Goal: Information Seeking & Learning: Learn about a topic

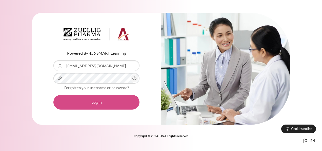
click at [97, 102] on button "Log in" at bounding box center [96, 102] width 86 height 15
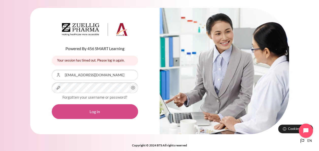
click at [94, 110] on button "Log in" at bounding box center [95, 111] width 86 height 15
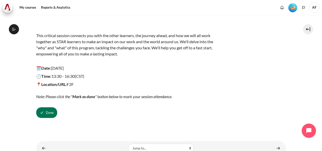
scroll to position [71, 0]
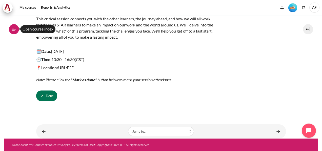
click at [14, 29] on icon at bounding box center [14, 29] width 5 height 5
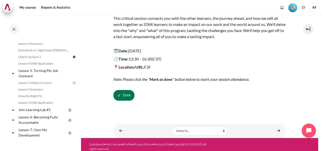
scroll to position [200, 0]
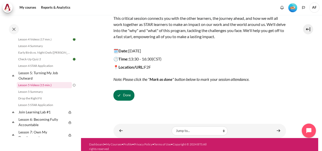
click at [42, 88] on link "Lesson 5 Videos (15 min.)" at bounding box center [44, 85] width 55 height 6
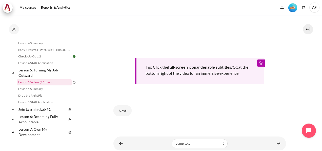
scroll to position [214, 0]
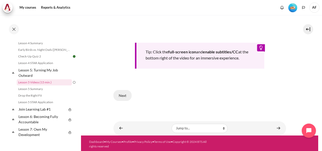
click at [121, 95] on button "Next" at bounding box center [123, 95] width 18 height 11
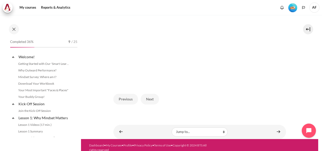
scroll to position [202, 0]
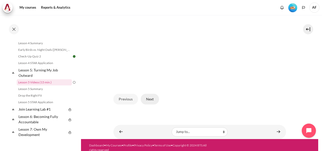
click at [148, 104] on button "Next" at bounding box center [150, 99] width 18 height 11
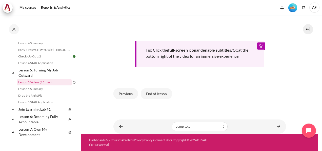
scroll to position [223, 0]
click at [160, 95] on button "End of lesson" at bounding box center [156, 93] width 31 height 11
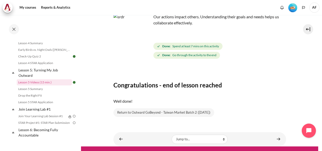
scroll to position [51, 0]
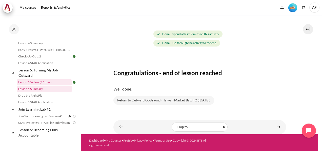
click at [30, 92] on link "Lesson 5 Summary" at bounding box center [44, 89] width 55 height 6
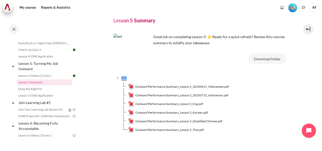
scroll to position [52, 0]
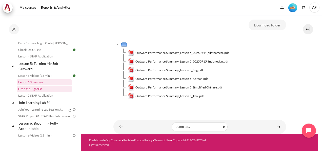
click at [33, 92] on link "Drop the Right Fit" at bounding box center [44, 89] width 55 height 6
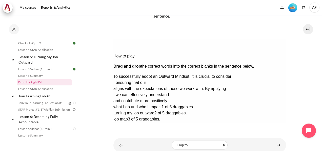
scroll to position [52, 0]
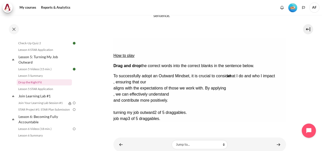
drag, startPoint x: 150, startPoint y: 90, endPoint x: 264, endPoint y: 59, distance: 117.6
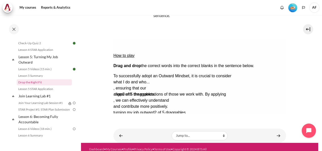
drag, startPoint x: 172, startPoint y: 93, endPoint x: 166, endPoint y: 67, distance: 26.0
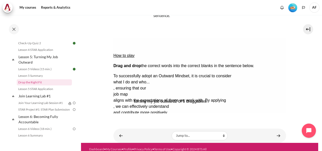
drag, startPoint x: 145, startPoint y: 91, endPoint x: 165, endPoint y: 74, distance: 26.8
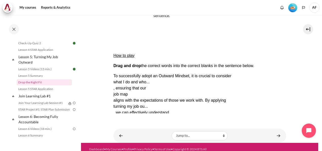
drag, startPoint x: 138, startPoint y: 92, endPoint x: 139, endPoint y: 82, distance: 9.6
click at [127, 134] on button "Check Check the answers. The responses will be marked as correct, incorrect, or…" at bounding box center [120, 136] width 14 height 5
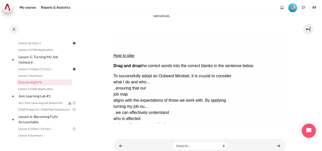
scroll to position [71, 0]
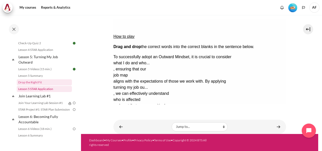
click at [42, 92] on link "Lesson 5 STAR Application" at bounding box center [44, 89] width 55 height 6
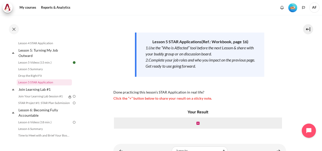
scroll to position [91, 0]
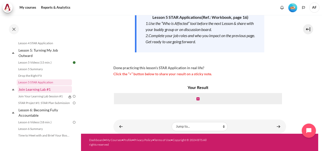
click at [38, 93] on link "Join Learning Lab #1" at bounding box center [45, 89] width 54 height 7
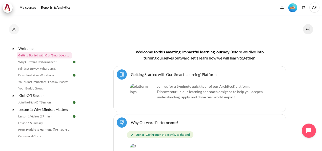
scroll to position [112, 0]
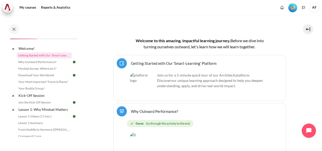
click at [176, 61] on link "Getting Started with Our 'Smart-Learning' Platform Page" at bounding box center [174, 63] width 86 height 5
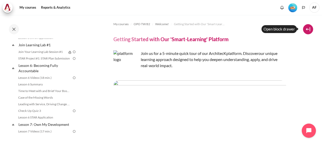
click at [306, 29] on button at bounding box center [308, 29] width 10 height 10
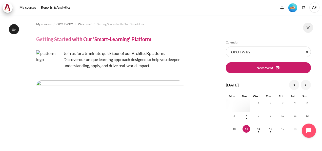
click at [310, 27] on button at bounding box center [308, 28] width 10 height 10
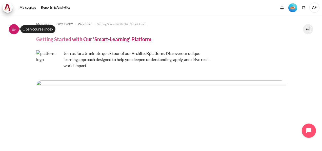
click at [14, 30] on icon at bounding box center [14, 29] width 5 height 5
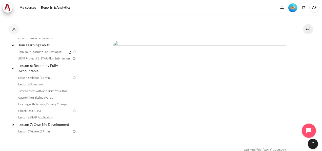
scroll to position [890, 0]
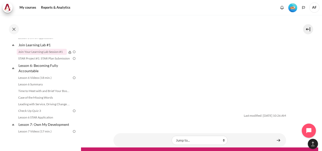
click at [40, 55] on link "Join Your Learning Lab Session #1" at bounding box center [42, 52] width 50 height 6
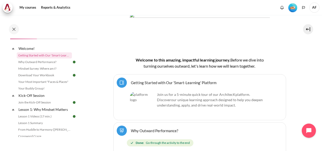
scroll to position [101, 0]
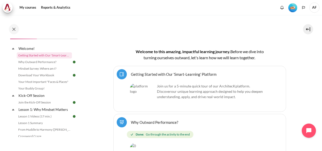
click at [174, 73] on link "Getting Started with Our 'Smart-Learning' Platform Page" at bounding box center [174, 73] width 86 height 5
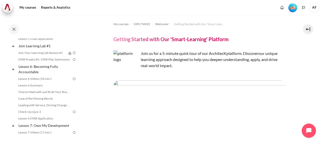
scroll to position [263, 0]
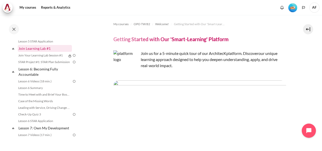
click at [34, 52] on link "Join Learning Lab #1" at bounding box center [45, 48] width 54 height 7
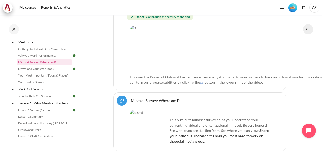
scroll to position [223, 0]
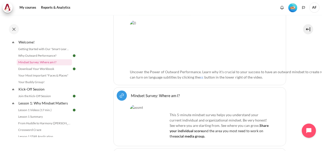
click at [151, 93] on link "Mindset Survey: Where am I? URL" at bounding box center [155, 95] width 49 height 5
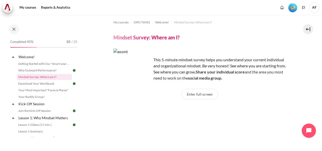
scroll to position [2, 0]
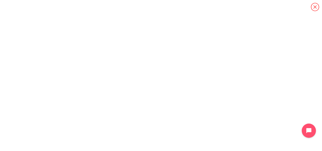
click at [316, 7] on icon "Content" at bounding box center [315, 7] width 8 height 8
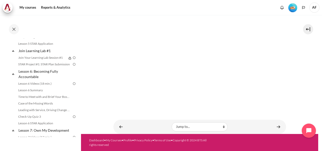
scroll to position [257, 0]
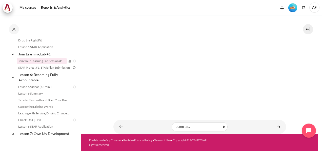
click at [42, 64] on link "Join Your Learning Lab Session #1" at bounding box center [42, 61] width 50 height 6
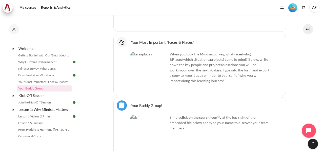
scroll to position [420, 0]
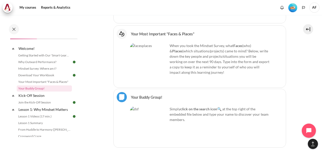
click at [147, 31] on link "Your Most Important "Faces & Places" Interactive Content" at bounding box center [163, 33] width 64 height 5
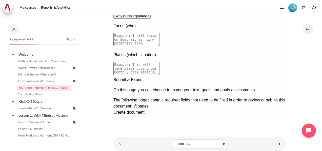
scroll to position [125, 0]
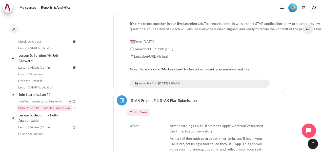
scroll to position [666, 0]
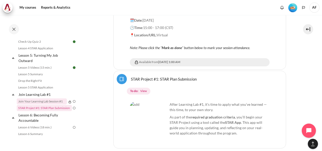
click at [48, 104] on link "Join Your Learning Lab Session #1" at bounding box center [42, 101] width 50 height 6
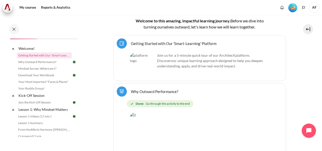
scroll to position [0, 0]
